Goal: Obtain resource: Download file/media

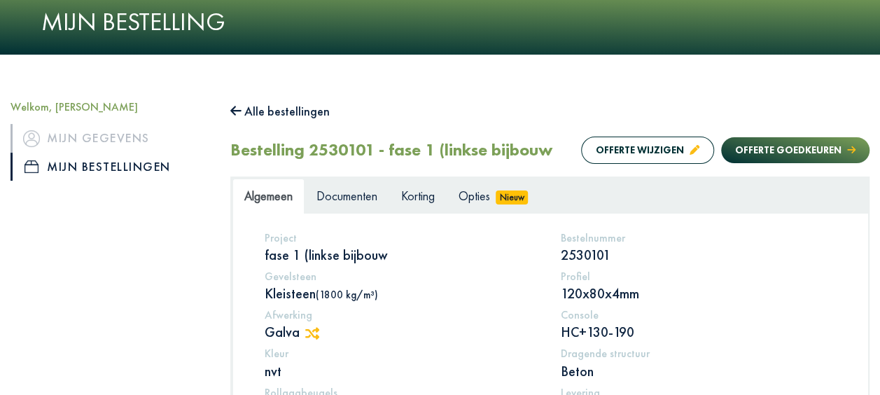
scroll to position [70, 0]
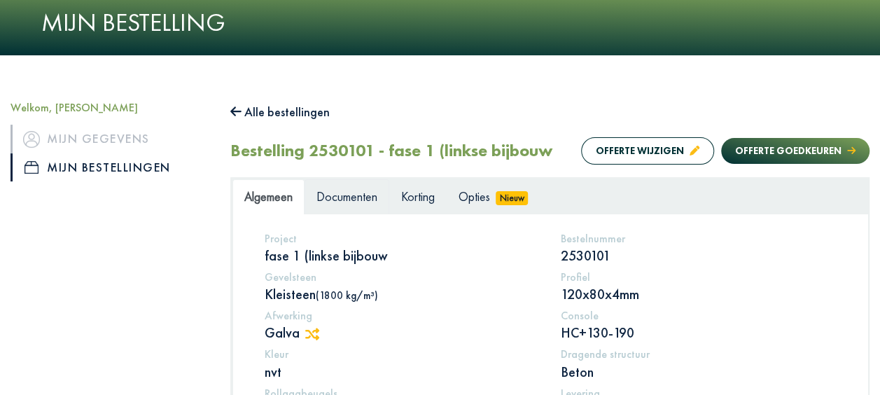
click at [370, 195] on span "Documenten" at bounding box center [346, 196] width 61 height 16
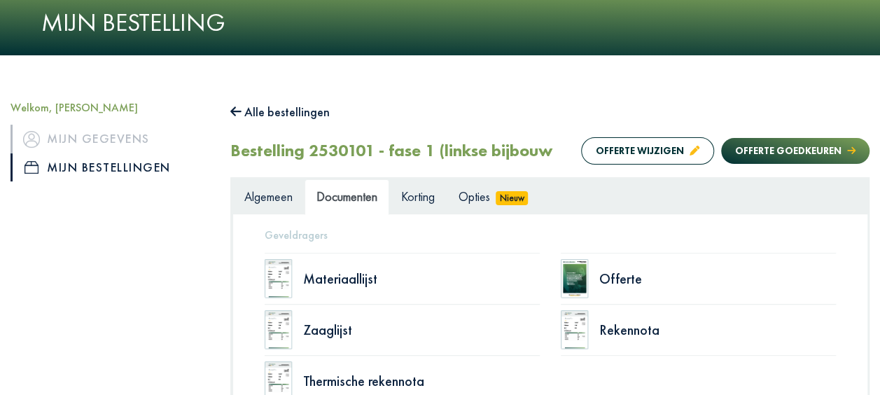
scroll to position [140, 0]
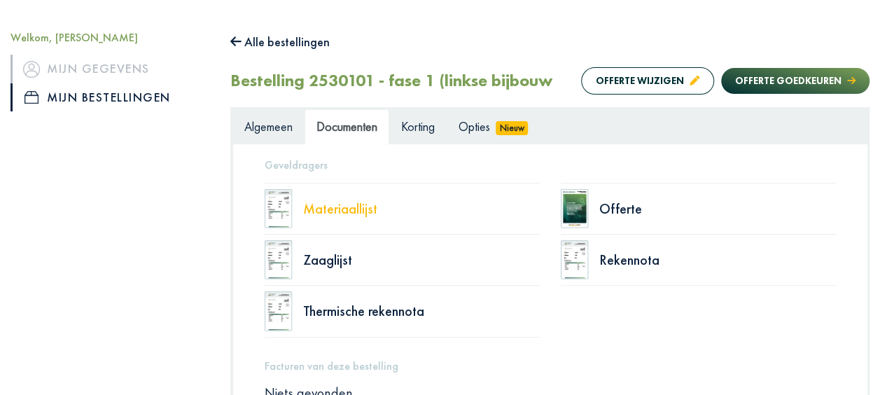
click at [347, 208] on div "Materiaallijst" at bounding box center [421, 209] width 237 height 14
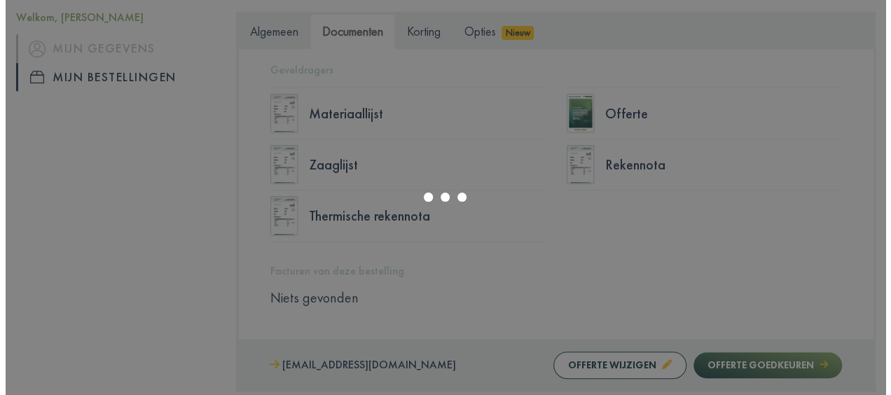
scroll to position [102, 0]
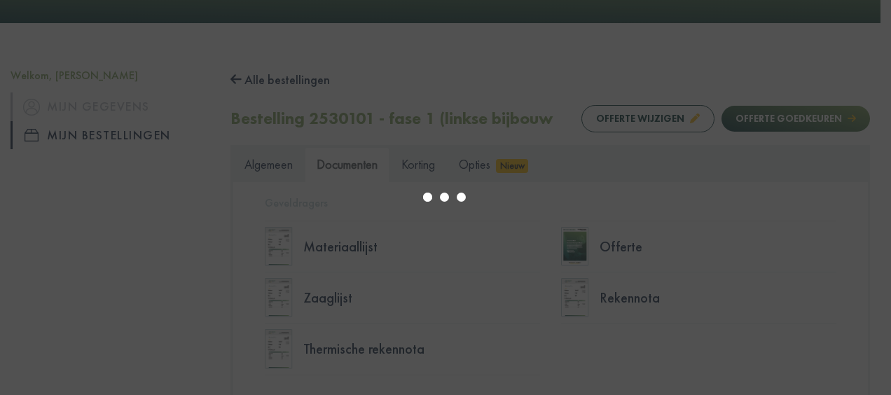
type input "*"
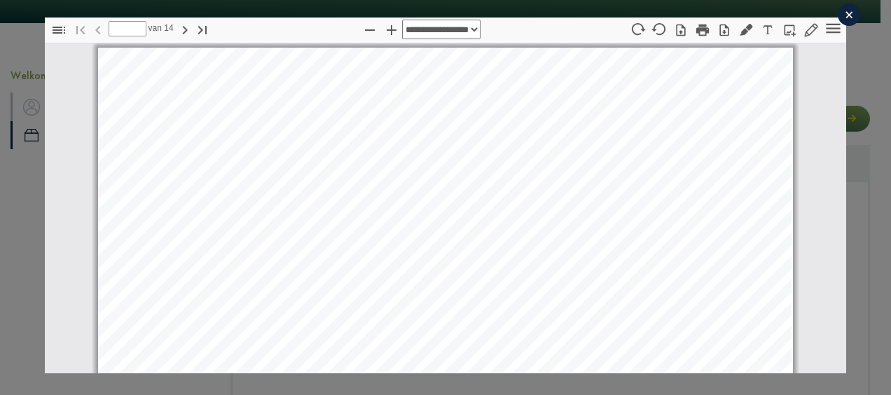
scroll to position [7, 0]
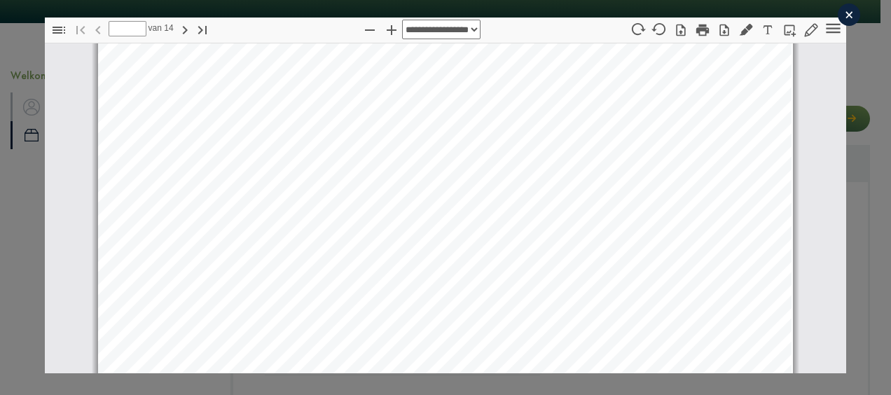
select select "****"
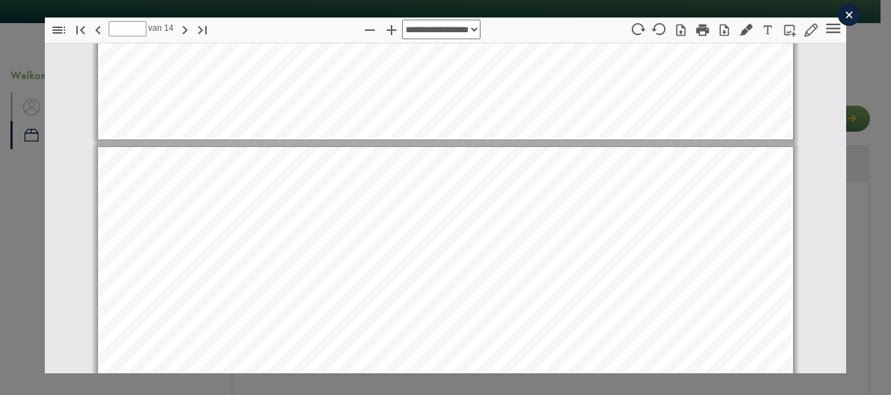
scroll to position [3150, 0]
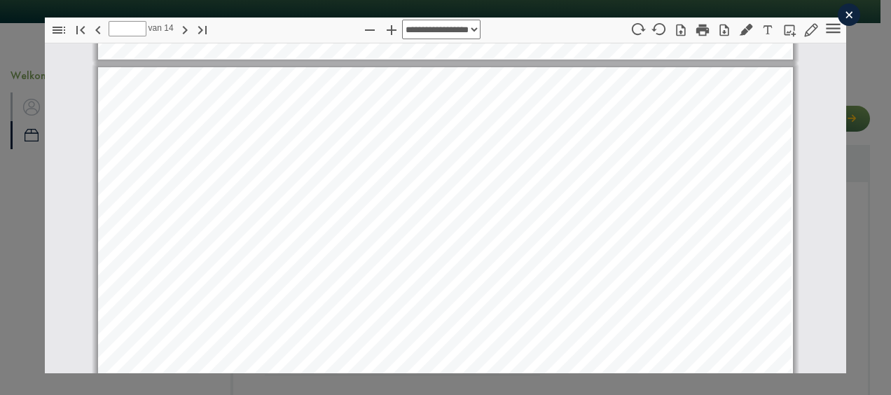
type input "*"
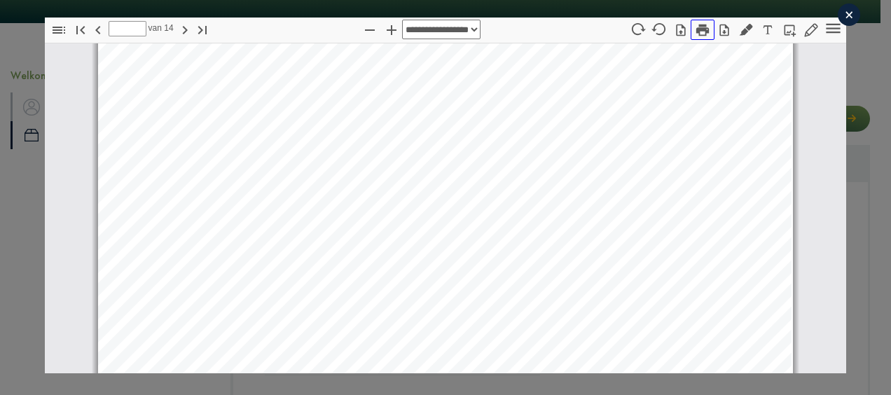
click at [696, 27] on icon "button" at bounding box center [702, 31] width 13 height 12
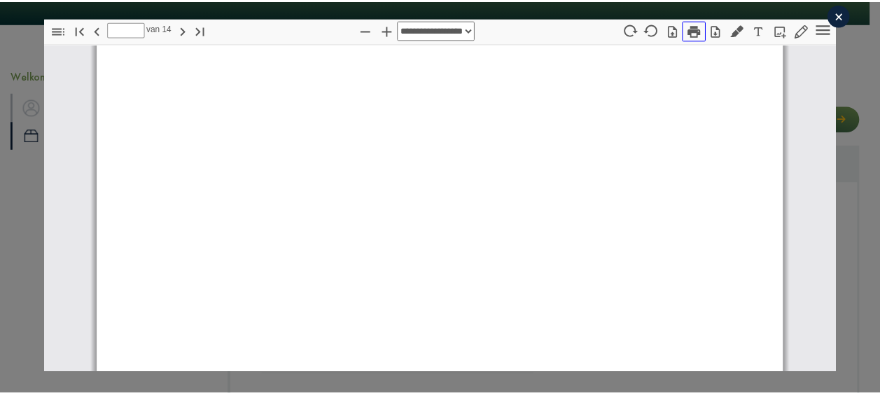
scroll to position [103, 0]
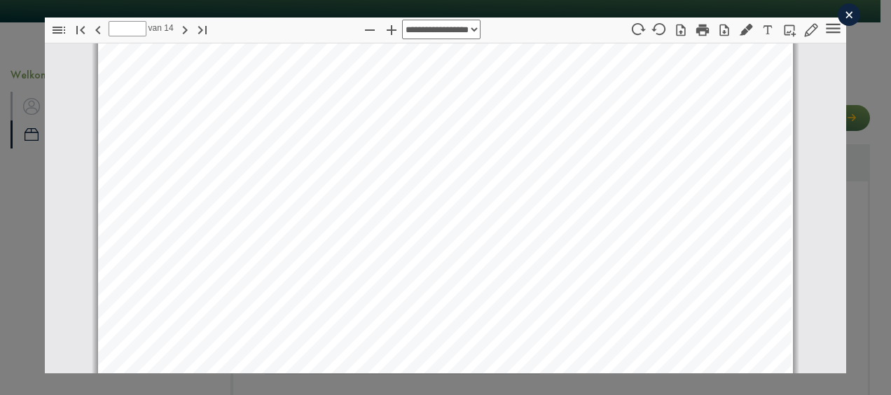
click at [837, 18] on div "×" at bounding box center [848, 15] width 22 height 22
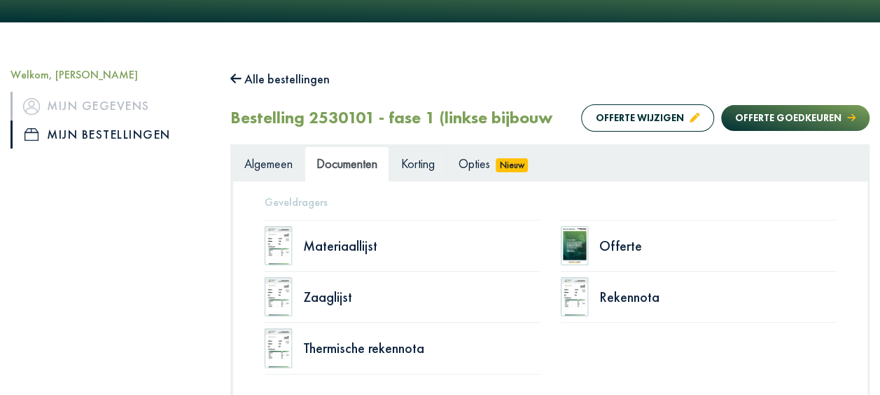
click at [431, 160] on span "Korting" at bounding box center [418, 163] width 34 height 16
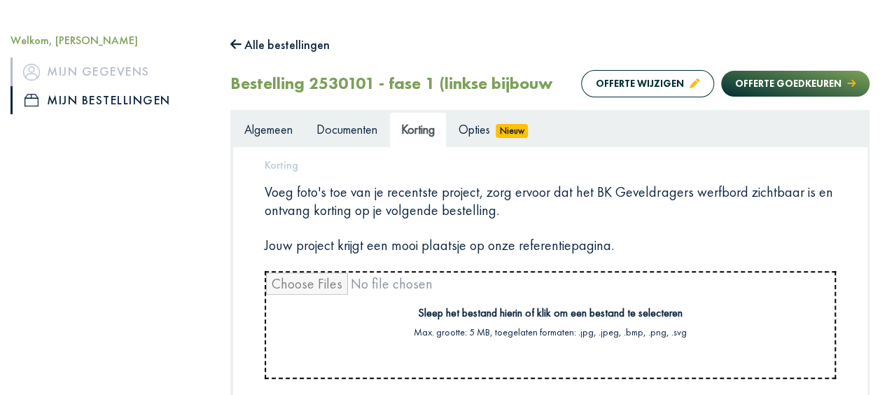
scroll to position [243, 0]
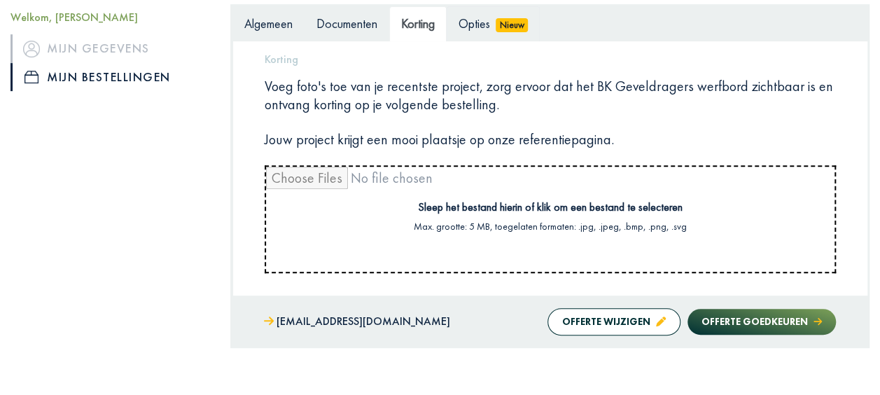
click at [487, 20] on span "Opties" at bounding box center [475, 23] width 32 height 16
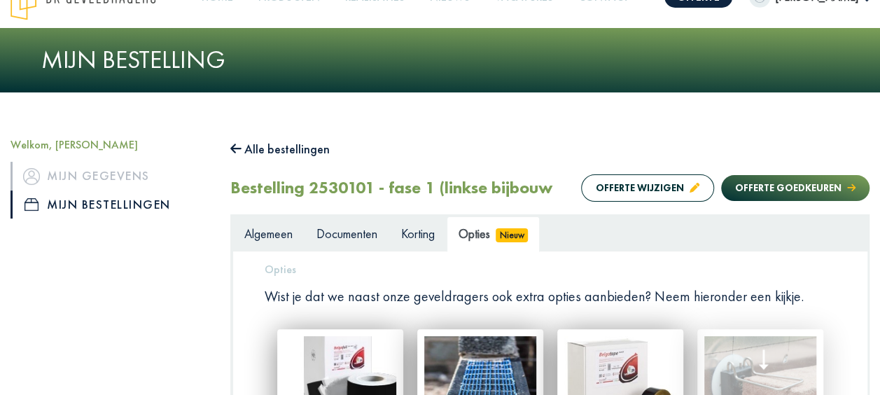
scroll to position [0, 0]
